Goal: Find specific page/section: Find specific page/section

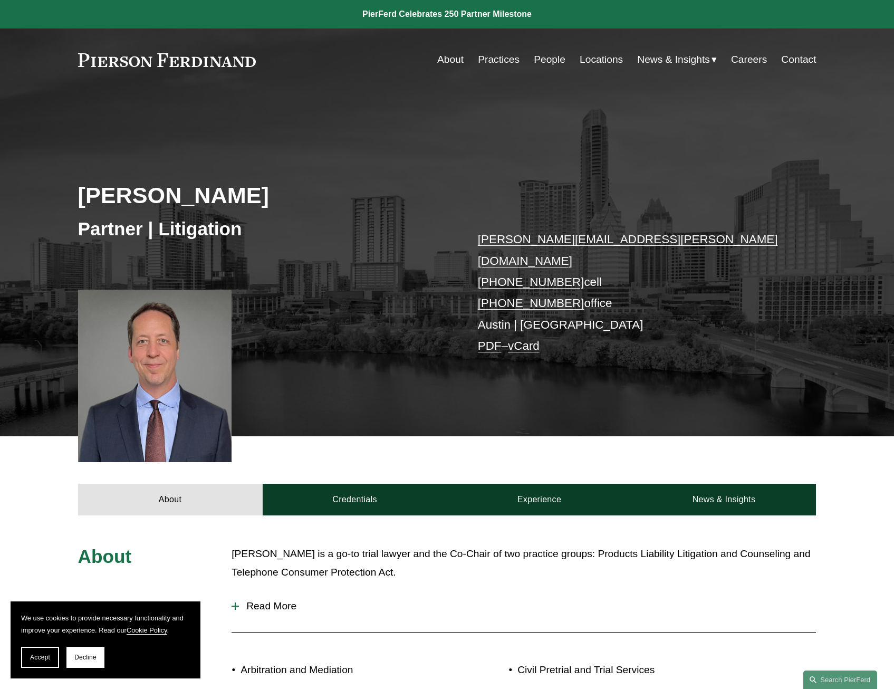
click at [605, 58] on link "Locations" at bounding box center [601, 60] width 43 height 20
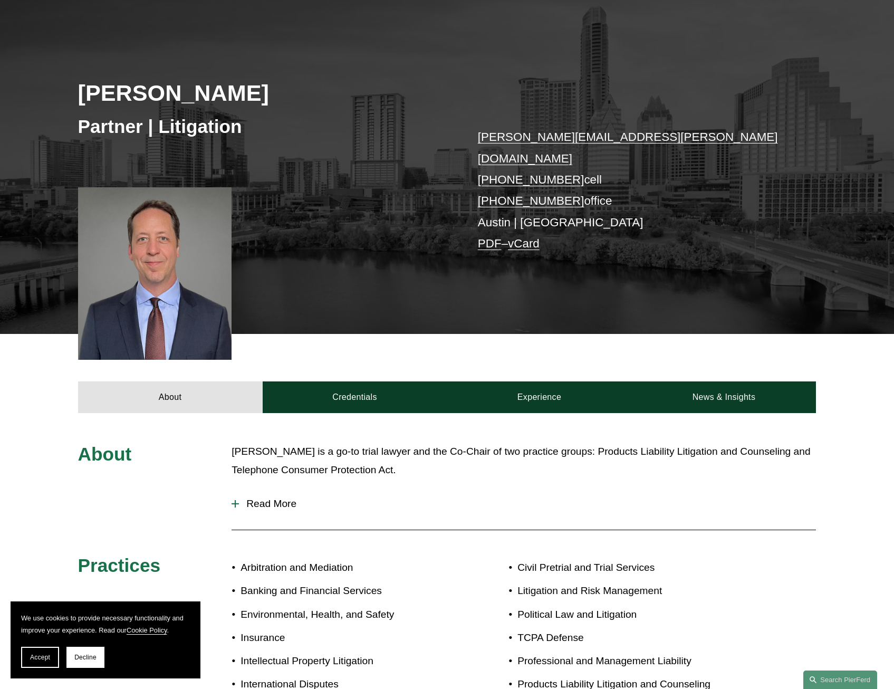
scroll to position [106, 0]
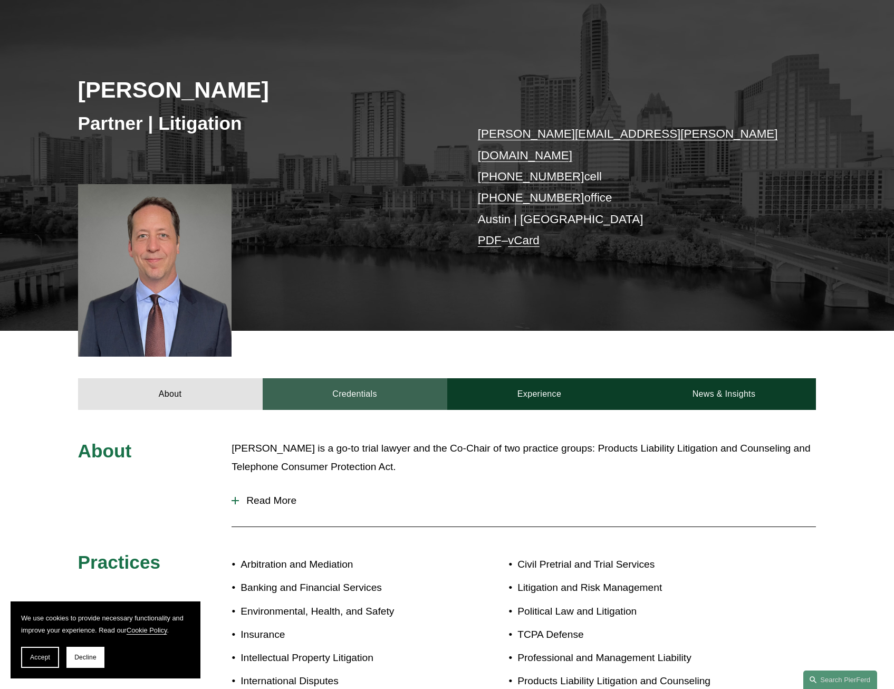
click at [384, 380] on link "Credentials" at bounding box center [355, 394] width 185 height 32
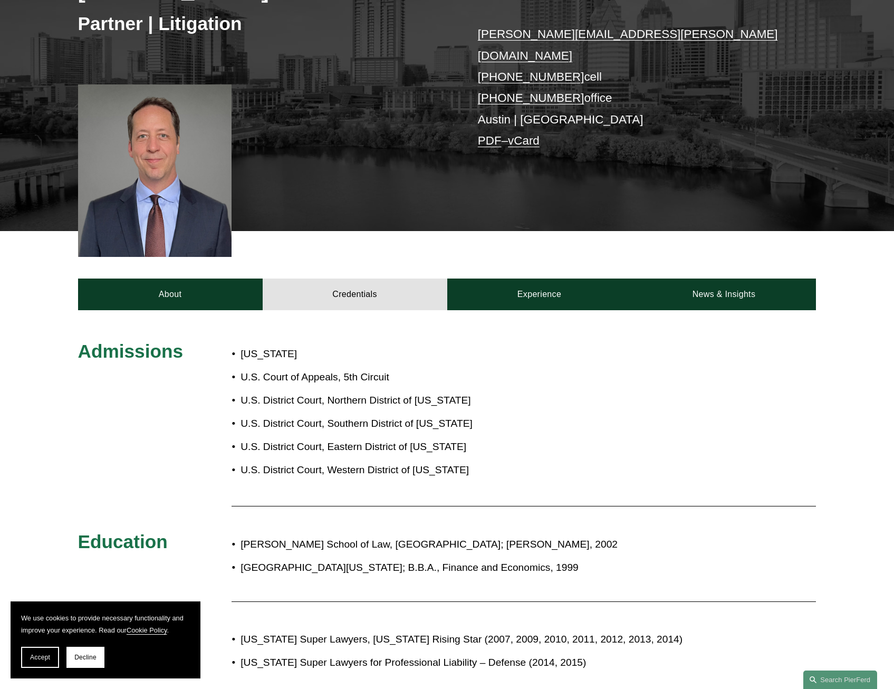
scroll to position [0, 0]
